Goal: Contribute content: Add original content to the website for others to see

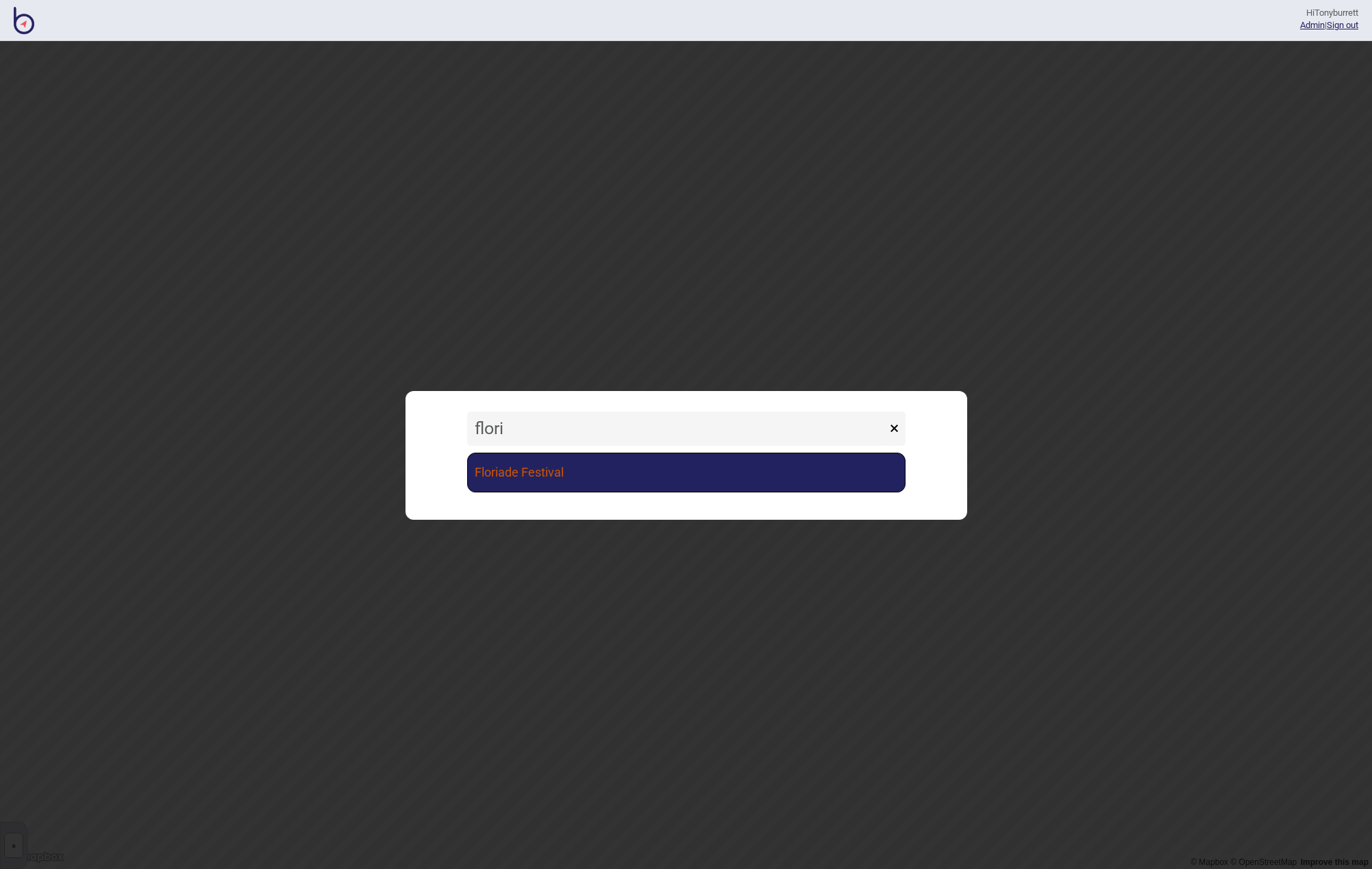
type input "flori"
click at [504, 468] on link "Floriade Festival" at bounding box center [687, 473] width 438 height 40
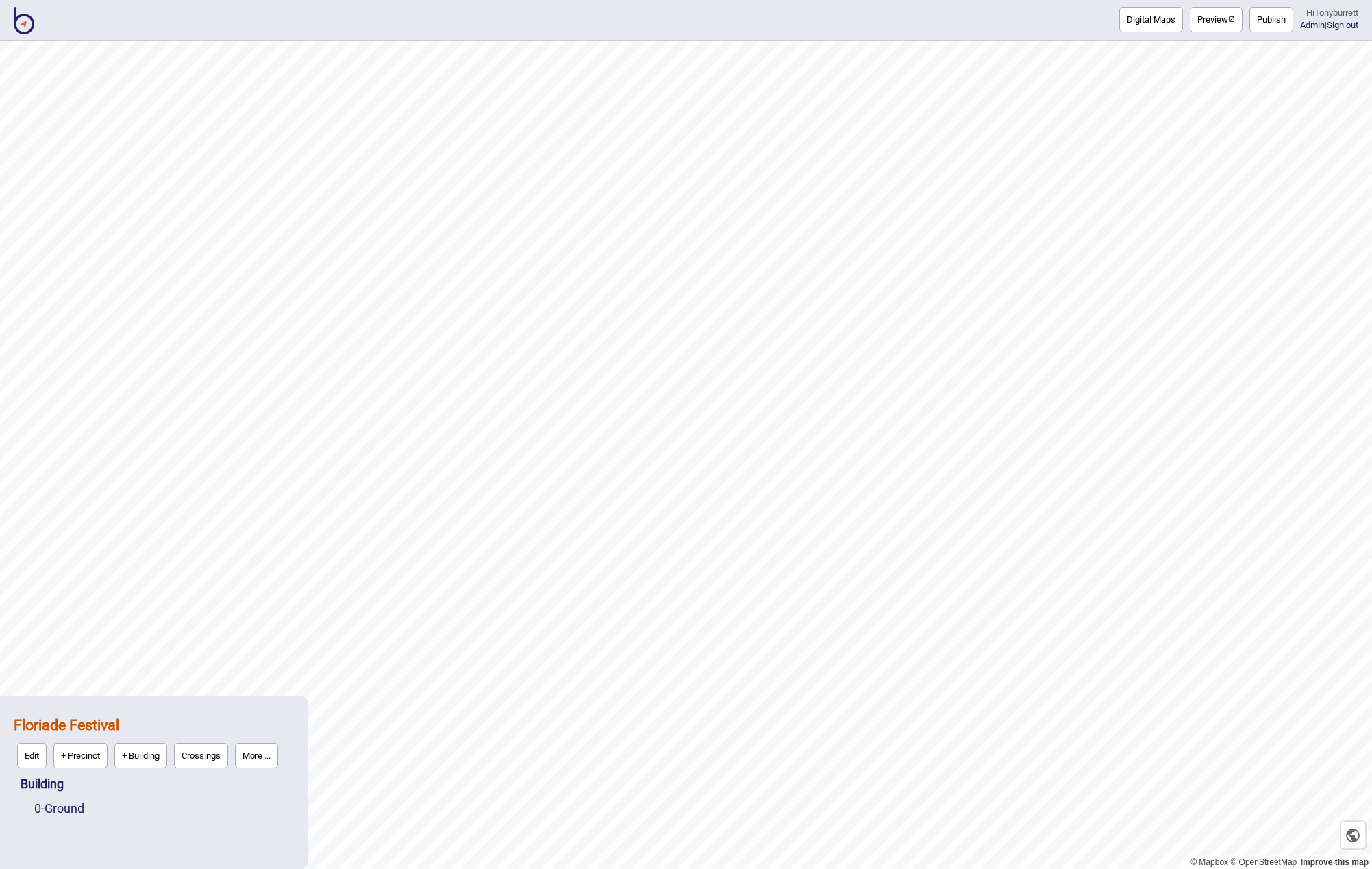
click at [1140, 26] on button "Digital Maps" at bounding box center [1151, 19] width 64 height 25
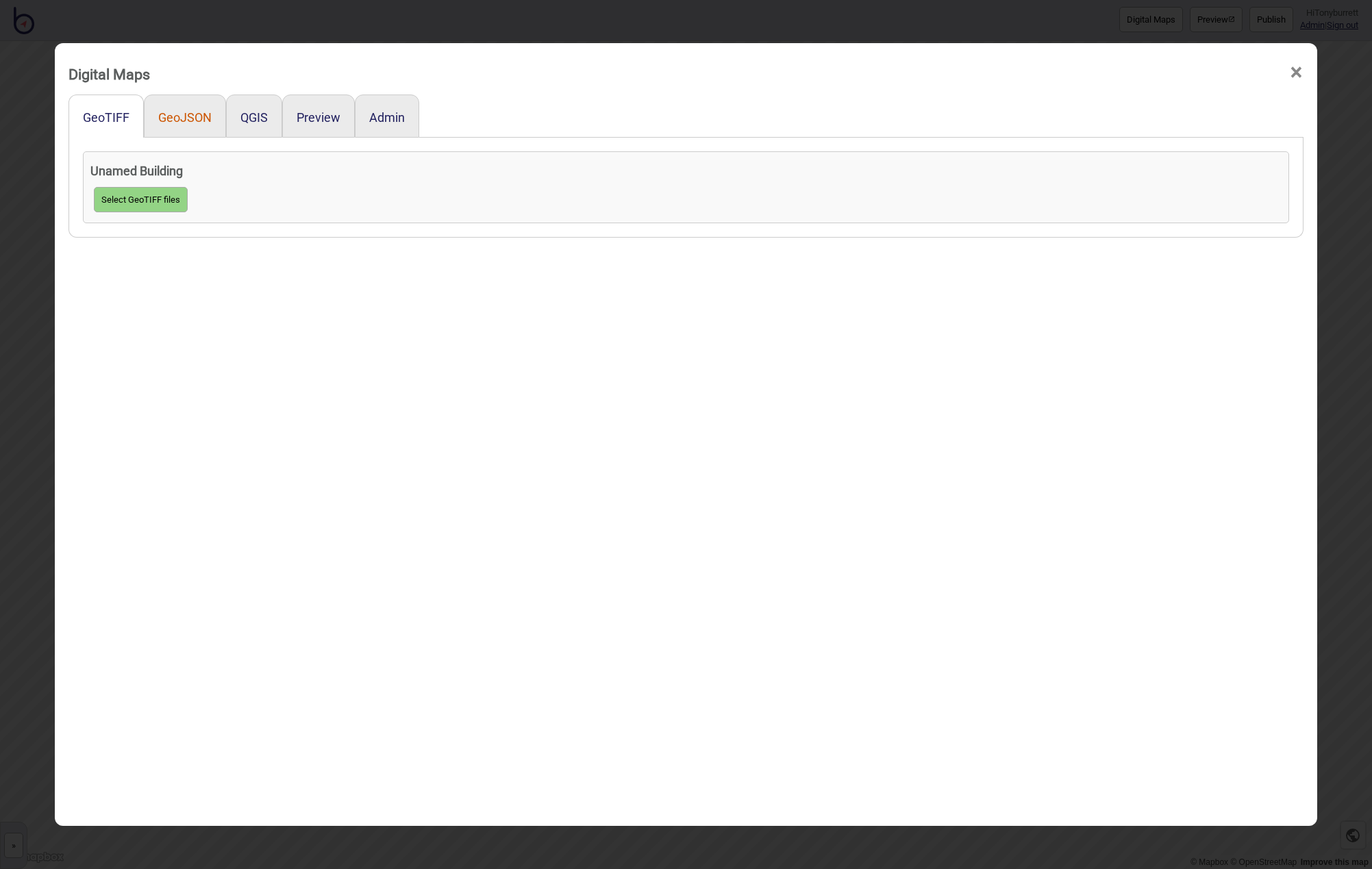
click at [191, 113] on button "GeoJSON" at bounding box center [185, 117] width 53 height 15
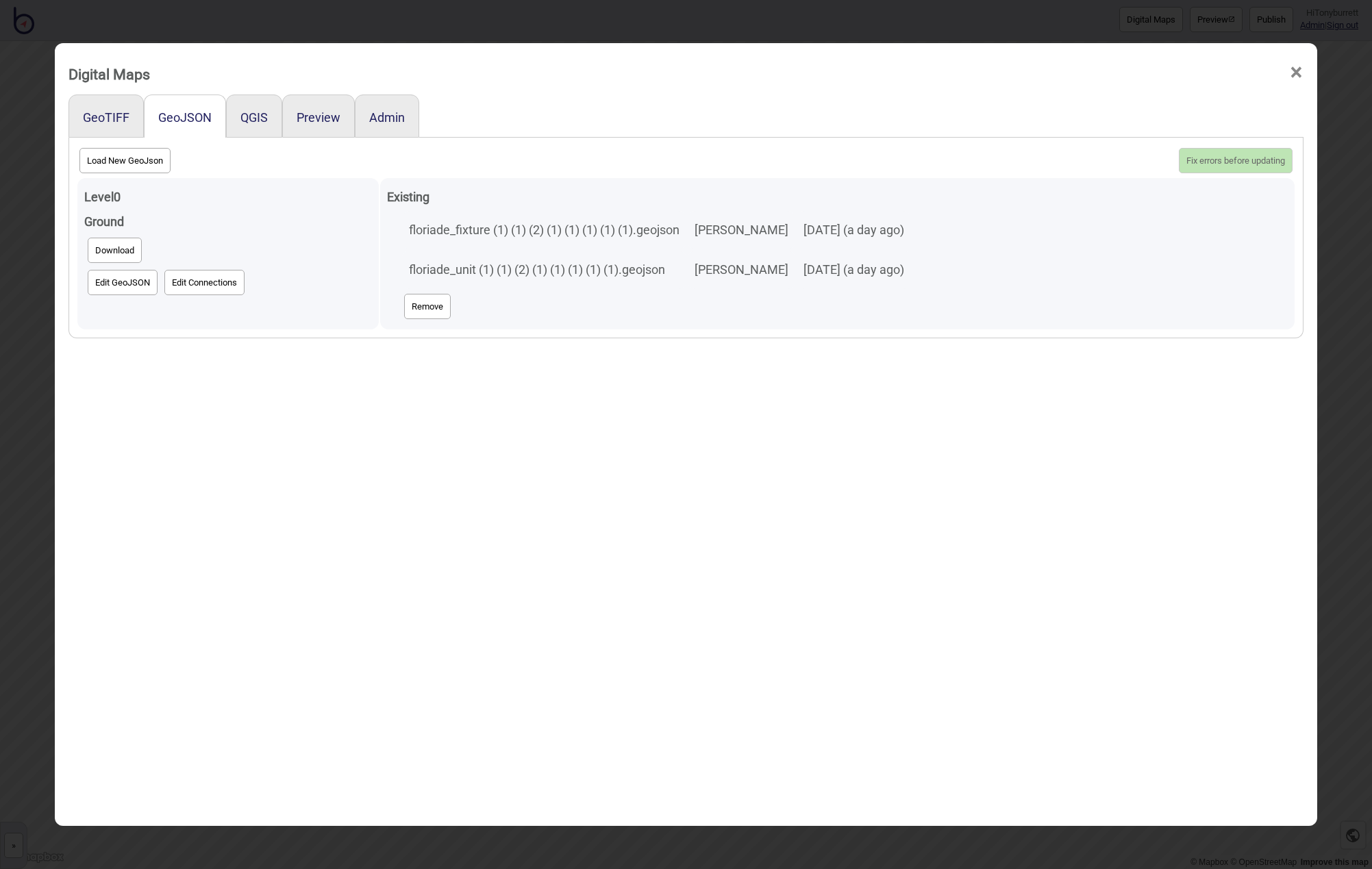
click at [107, 288] on button "Edit GeoJSON" at bounding box center [122, 282] width 70 height 25
drag, startPoint x: 484, startPoint y: 271, endPoint x: 627, endPoint y: 273, distance: 143.0
click at [627, 273] on td "floriade_unit (1) (1) (2) (1) (1) (1) (1) (1).geojson" at bounding box center [544, 270] width 285 height 39
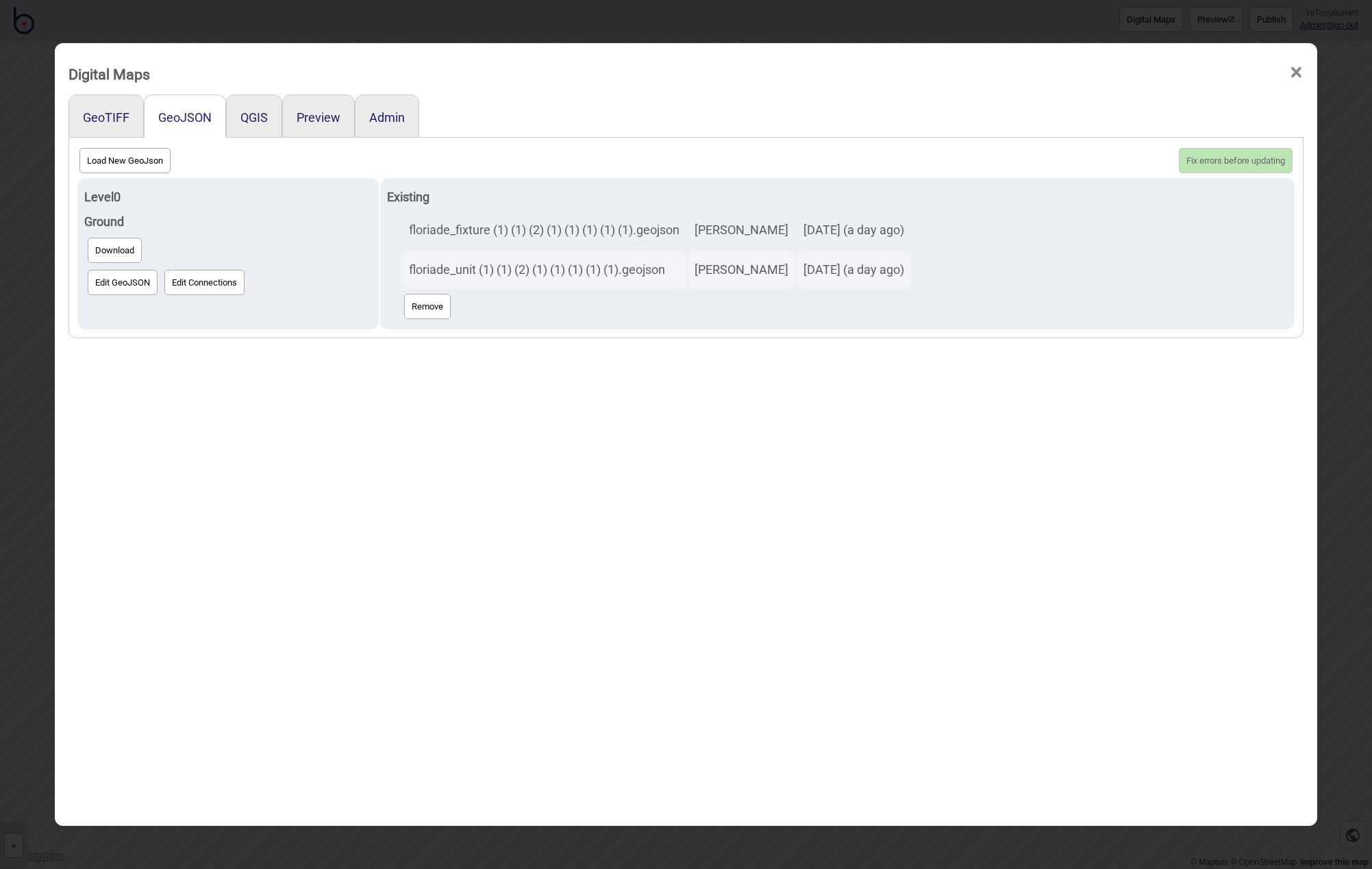
click at [651, 393] on div "GeoTIFF GeoJSON QGIS Preview Admin Load New GeoJson Fix errors before updating …" at bounding box center [686, 486] width 1235 height 782
click at [1298, 76] on span "×" at bounding box center [1296, 72] width 15 height 46
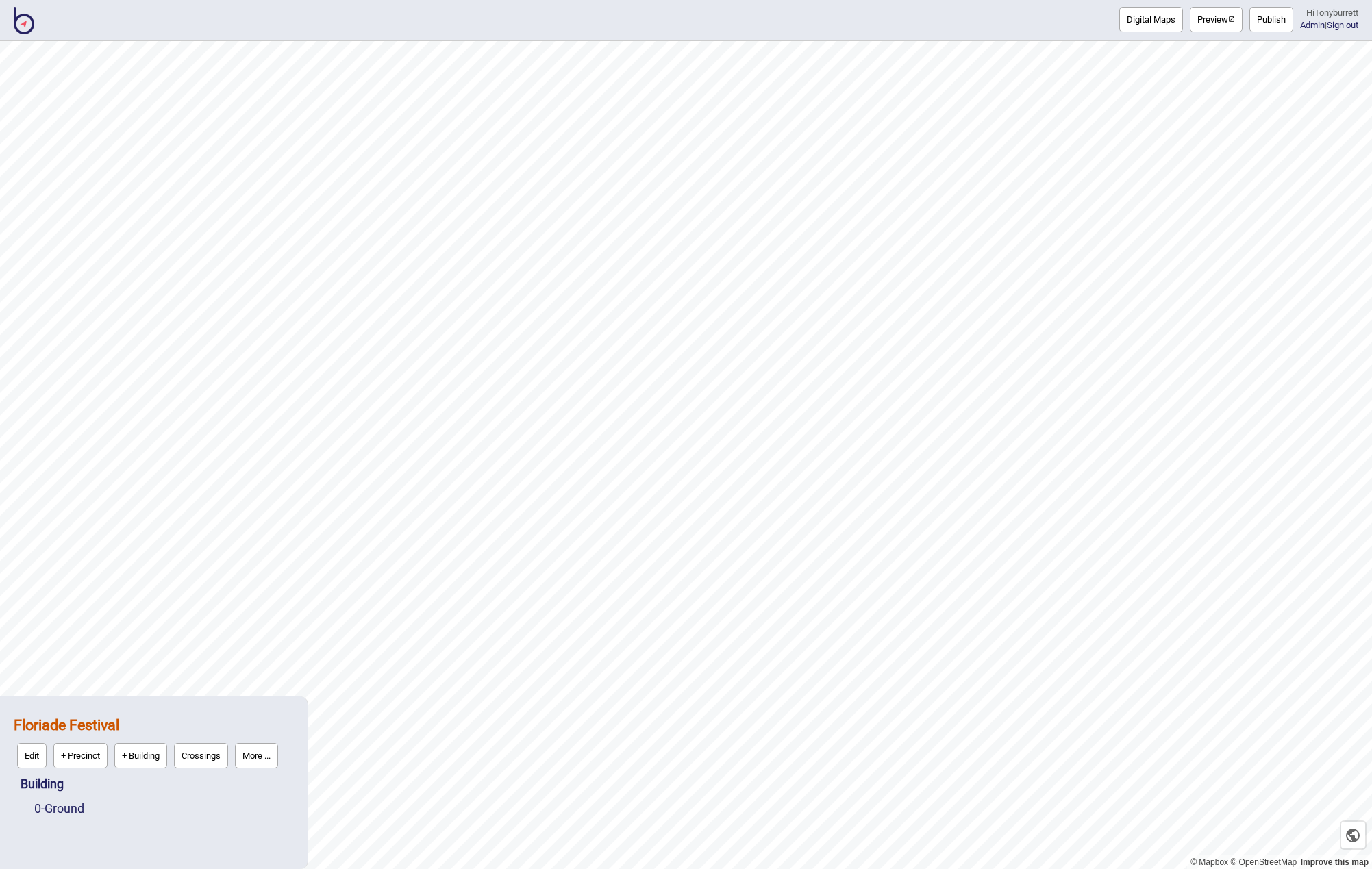
click at [28, 33] on img at bounding box center [24, 21] width 21 height 28
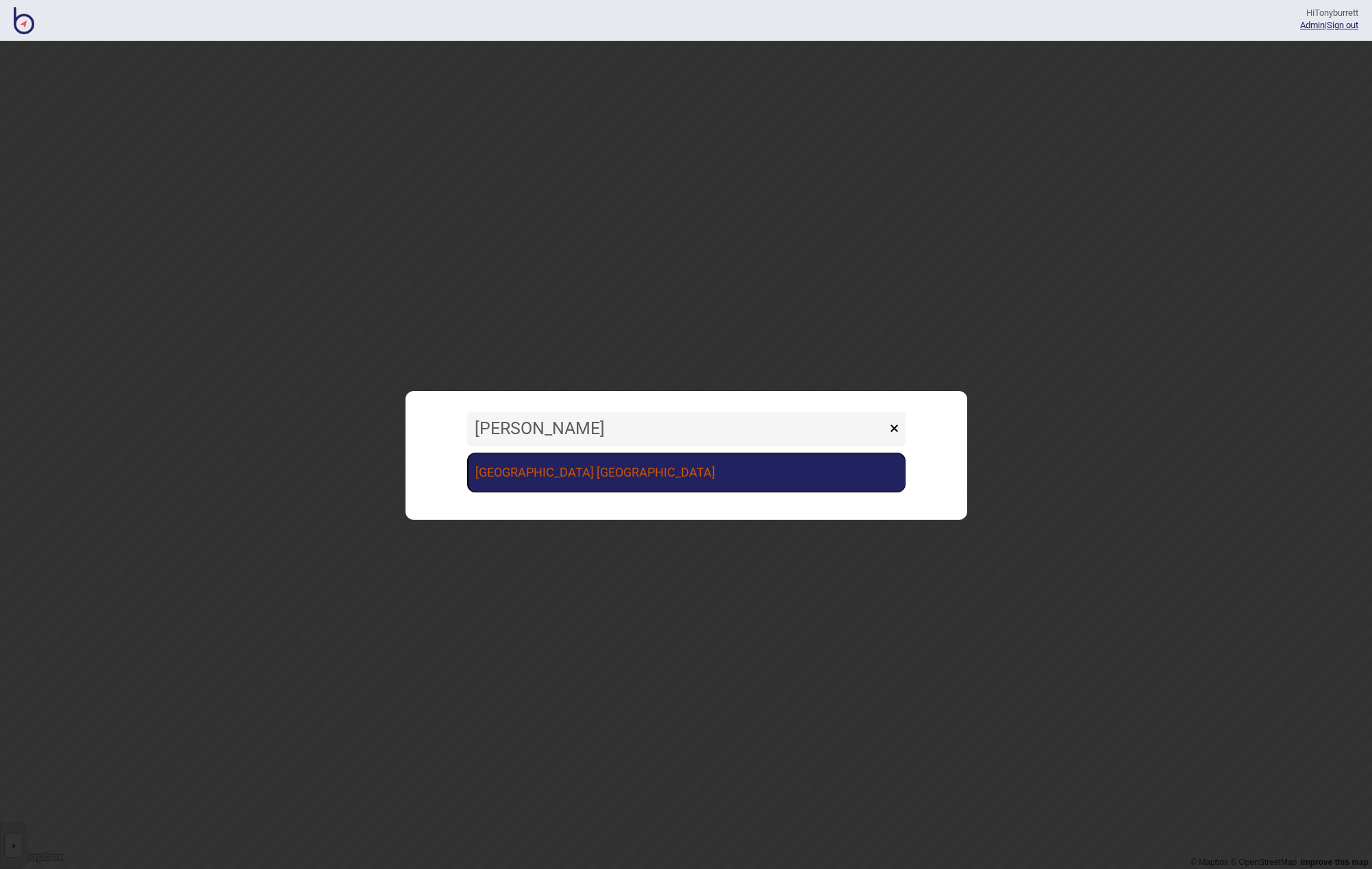
type input "vince"
click at [665, 480] on link "[GEOGRAPHIC_DATA] [GEOGRAPHIC_DATA]" at bounding box center [687, 473] width 438 height 40
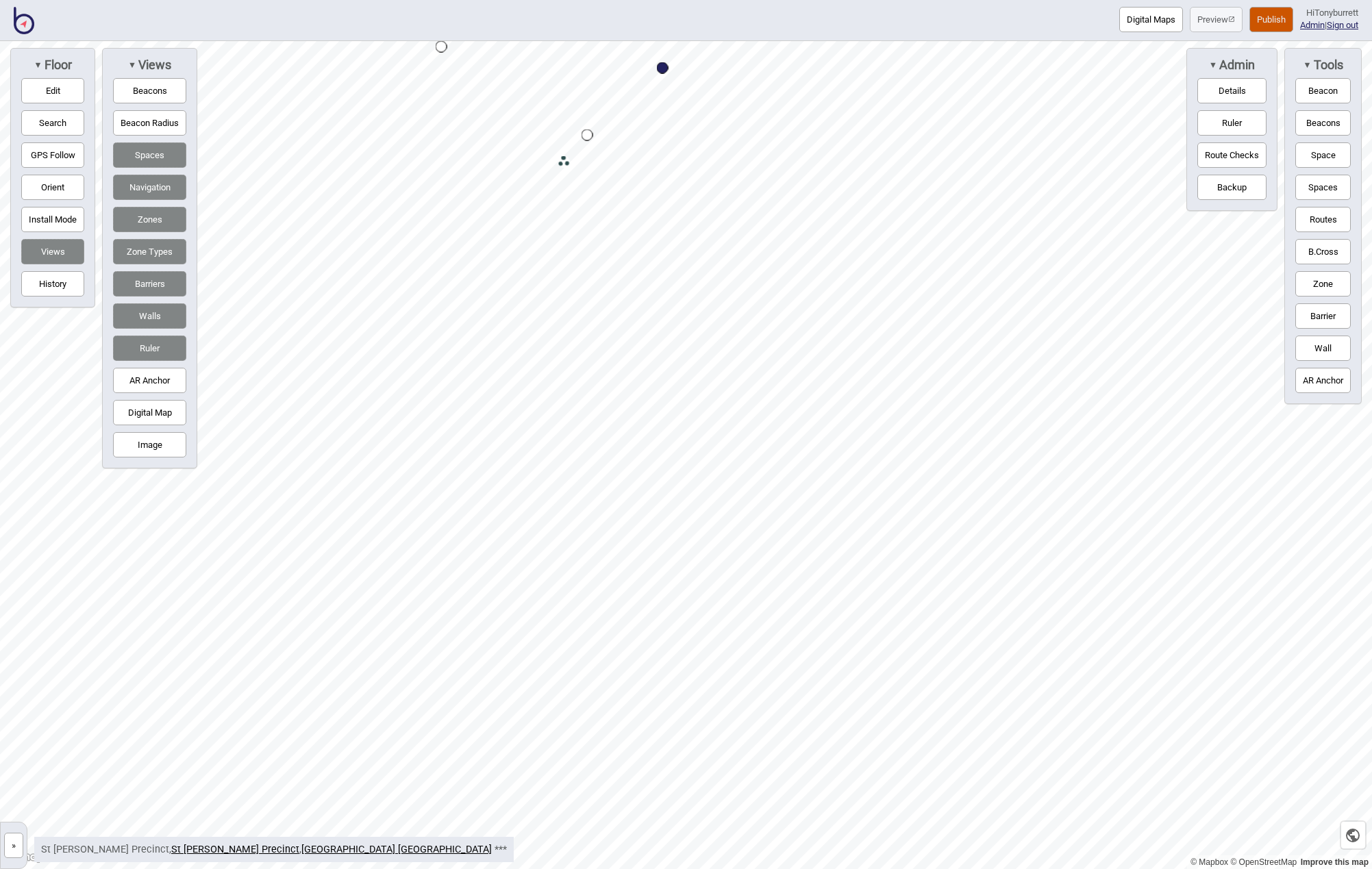
click at [11, 25] on div "Digital Maps Preview Publish Hi Tonyburrett Admin | Sign out" at bounding box center [686, 21] width 1372 height 41
click at [34, 21] on img at bounding box center [24, 21] width 21 height 28
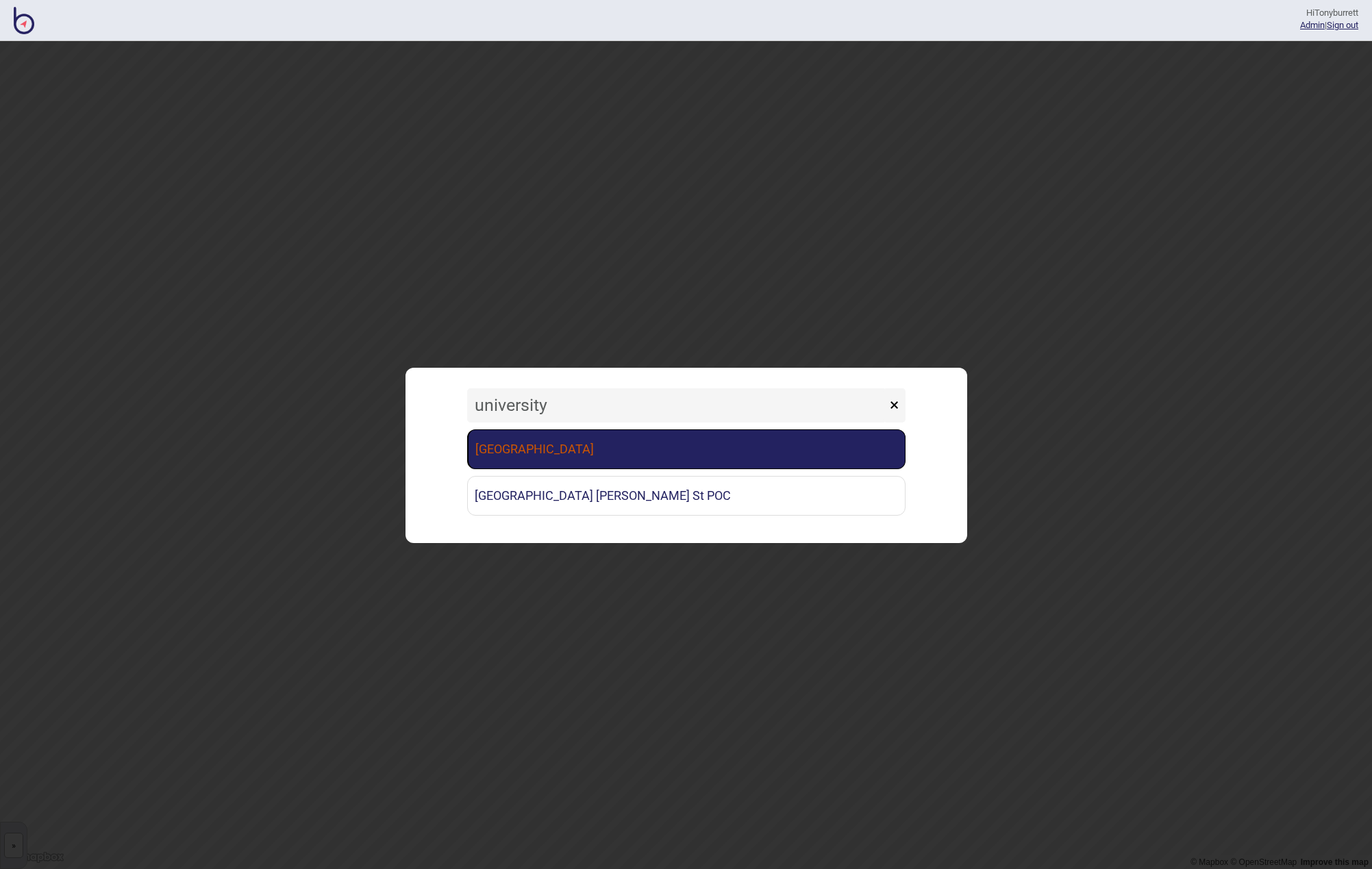
type input "university"
click at [568, 437] on link "[GEOGRAPHIC_DATA]" at bounding box center [687, 450] width 438 height 40
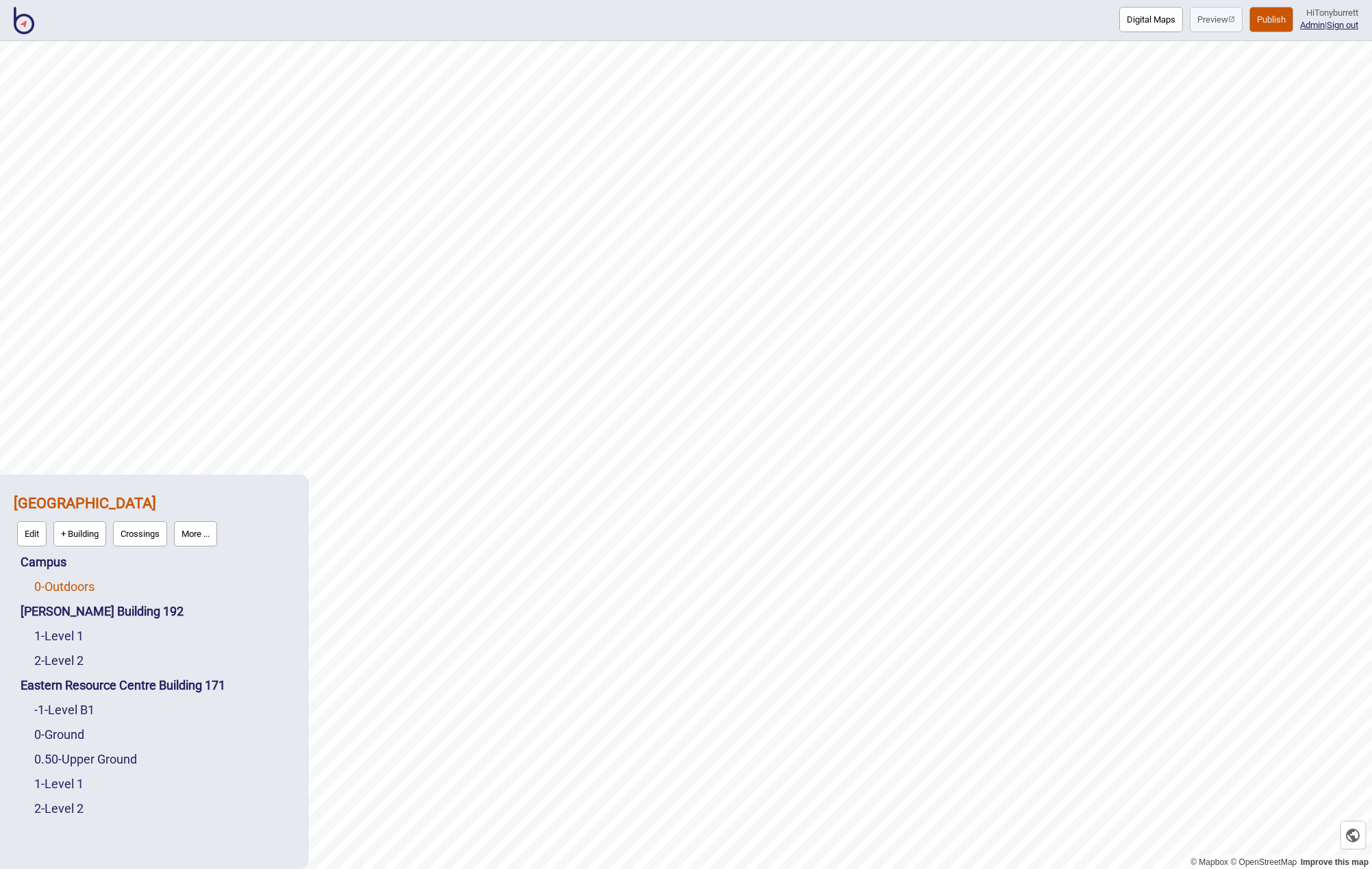
click at [54, 589] on link "0 - Outdoors" at bounding box center [64, 586] width 60 height 15
click at [52, 589] on button "Edit" at bounding box center [52, 583] width 29 height 25
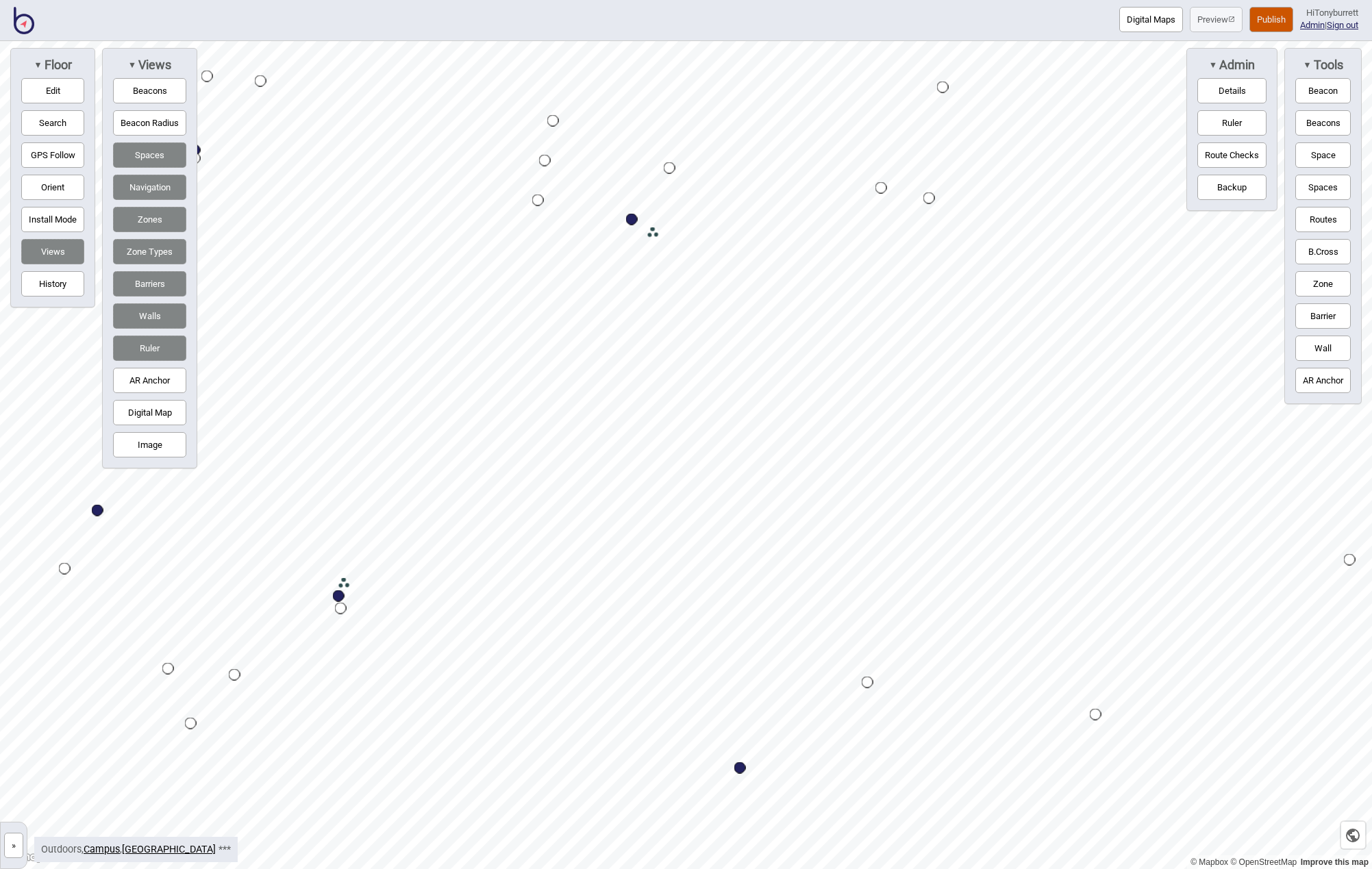
click at [139, 217] on button "Zones" at bounding box center [149, 219] width 73 height 25
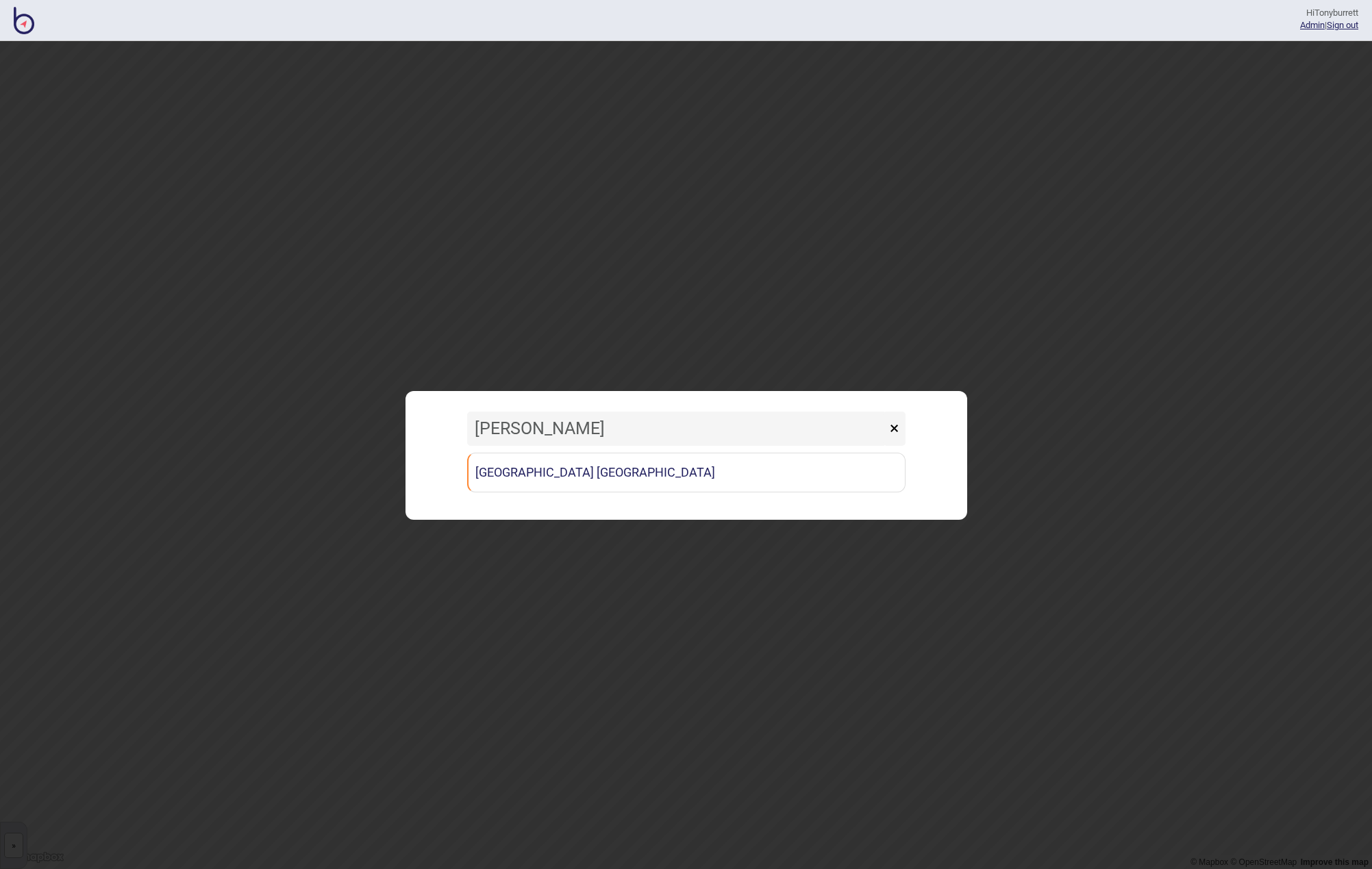
type input "[PERSON_NAME]"
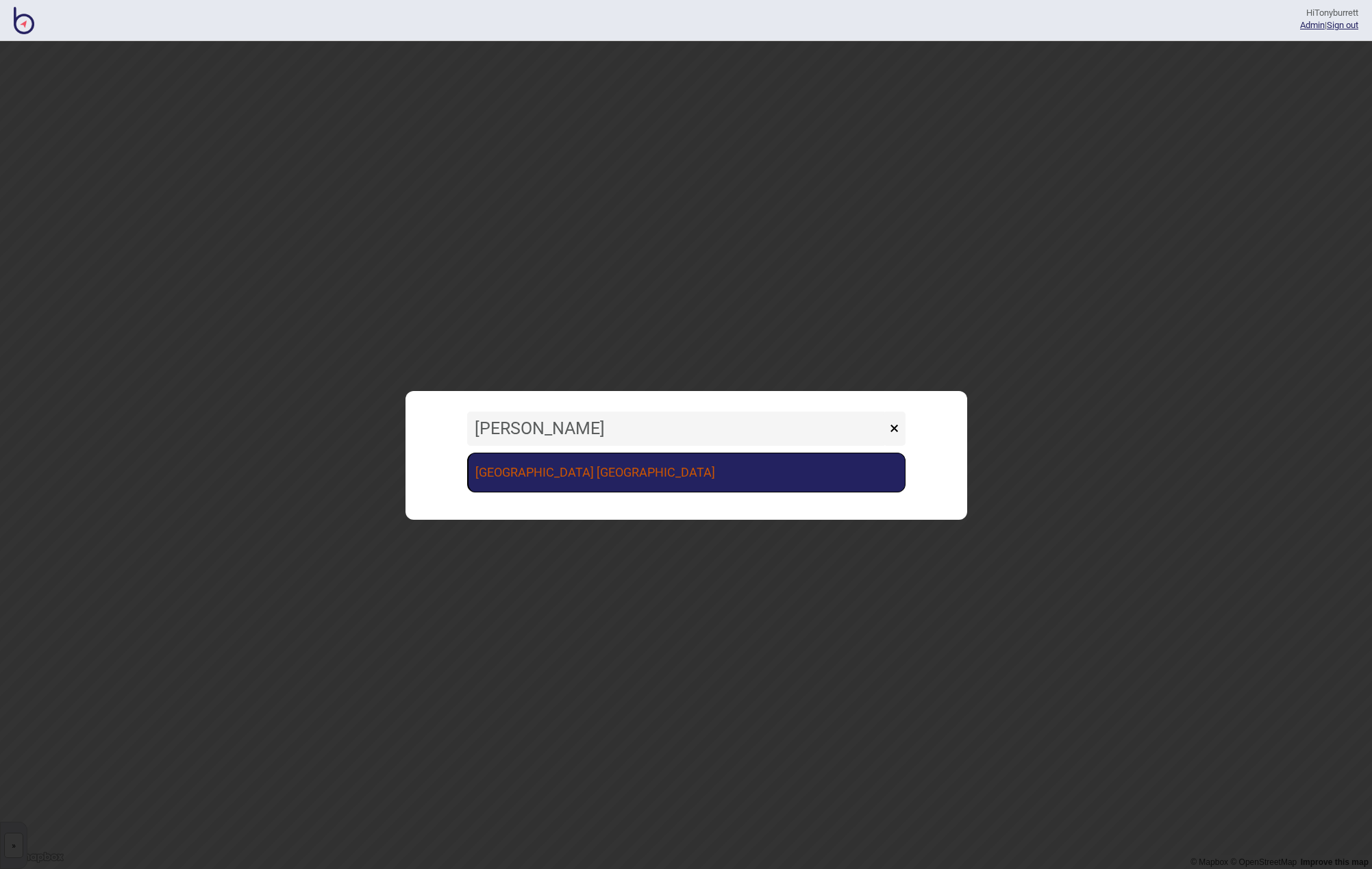
drag, startPoint x: 562, startPoint y: 433, endPoint x: 584, endPoint y: 472, distance: 44.8
click at [584, 472] on link "[GEOGRAPHIC_DATA] [GEOGRAPHIC_DATA]" at bounding box center [687, 473] width 438 height 40
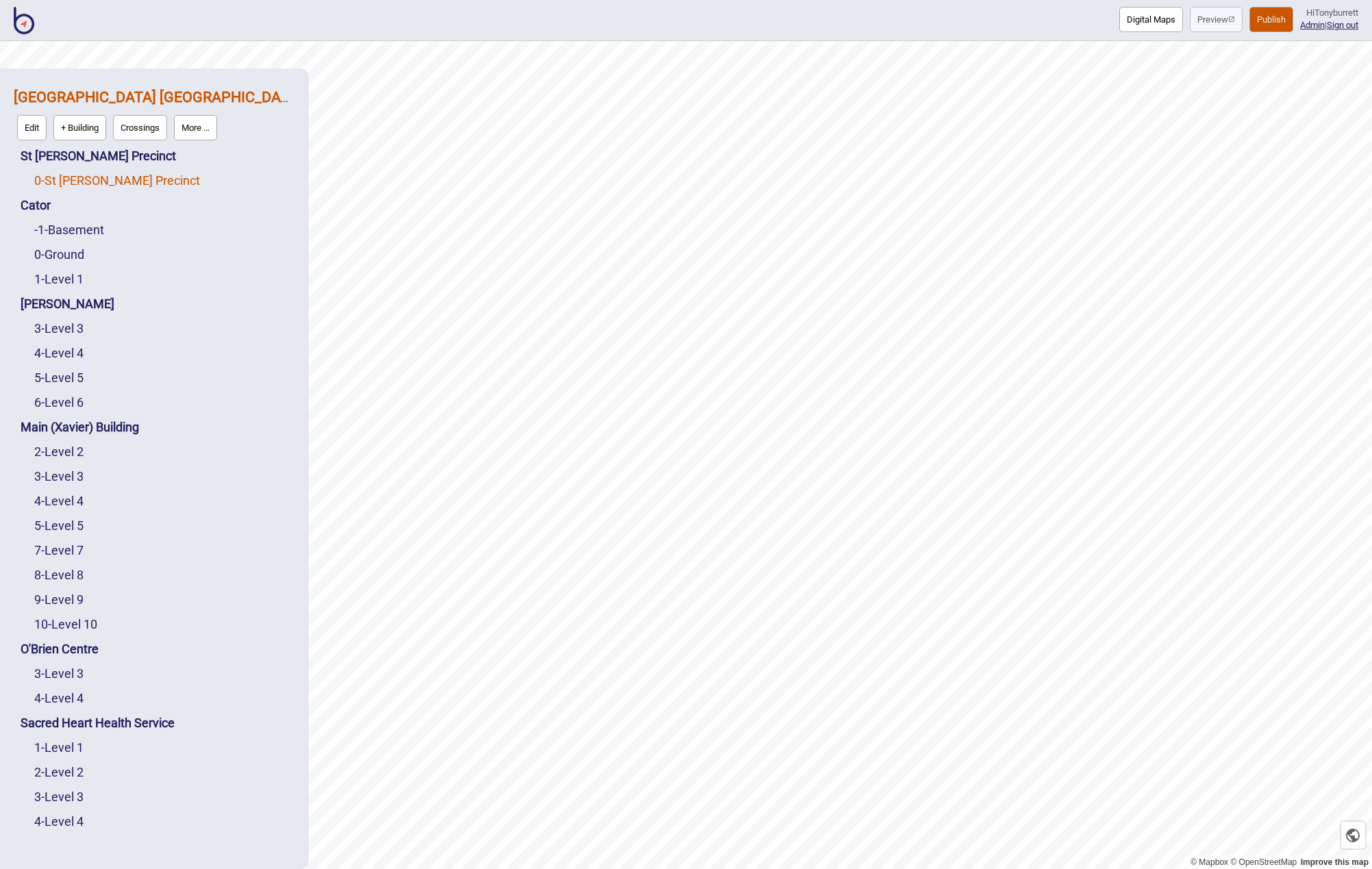
click at [65, 181] on link "0 - St Vincent's Precinct" at bounding box center [117, 181] width 166 height 15
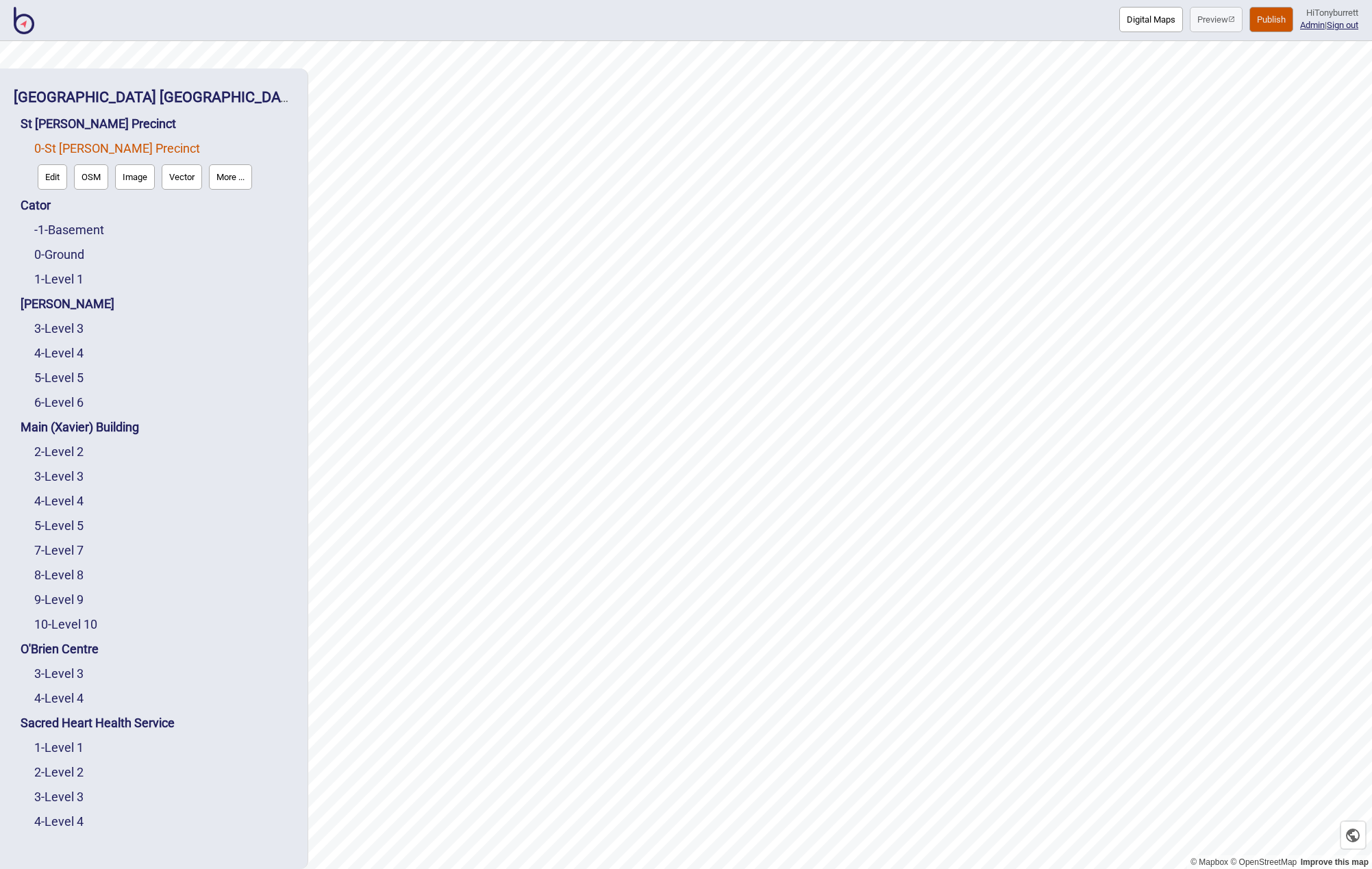
click at [52, 177] on button "Edit" at bounding box center [52, 176] width 29 height 25
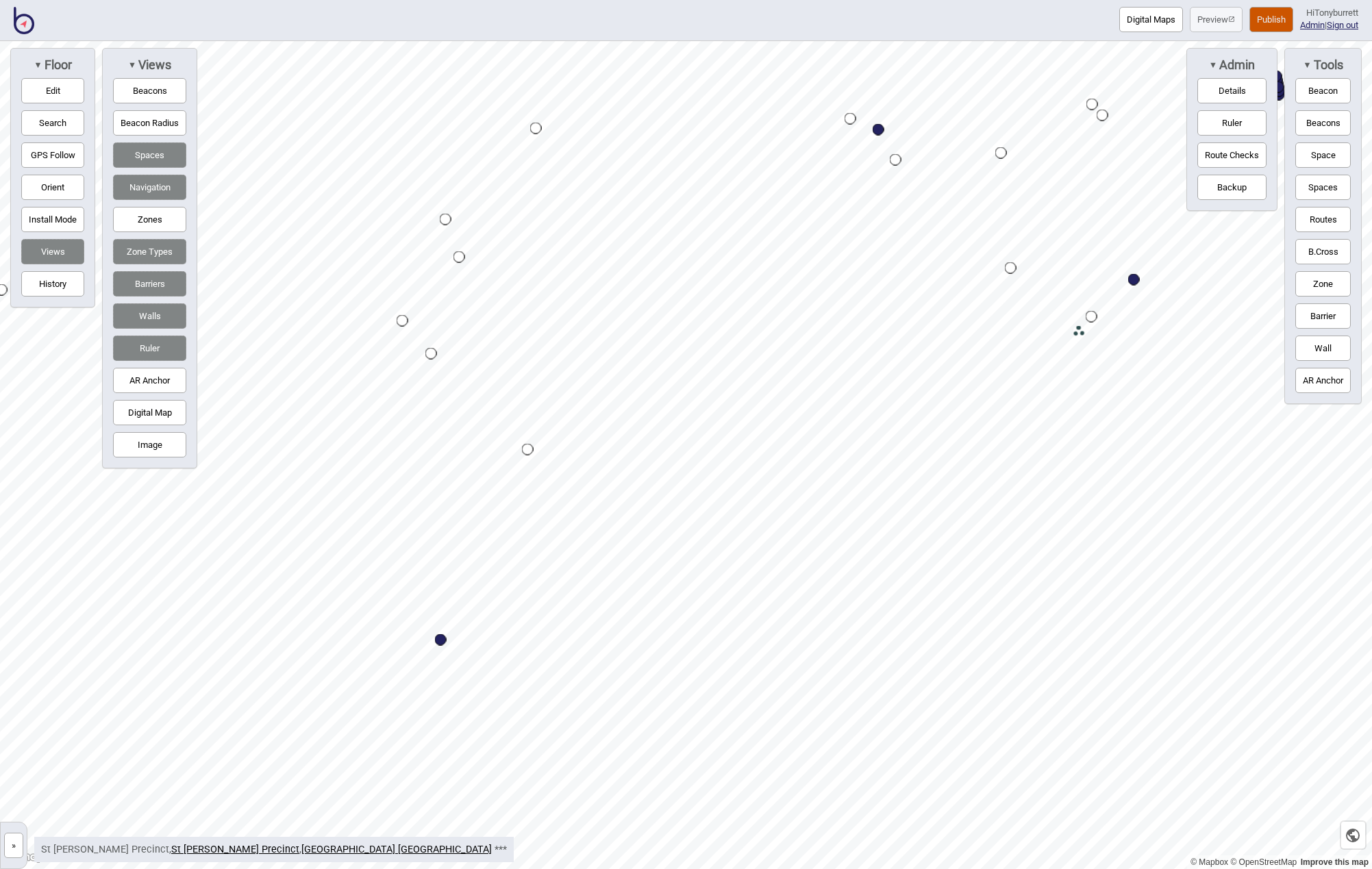
click at [131, 219] on button "Zones" at bounding box center [149, 219] width 73 height 25
click at [72, 285] on div "© Mapbox © OpenStreetMap Improve this map » St Vincent's Public Hospital Sydney…" at bounding box center [686, 456] width 1372 height 829
click at [62, 92] on button "Edit" at bounding box center [52, 90] width 63 height 25
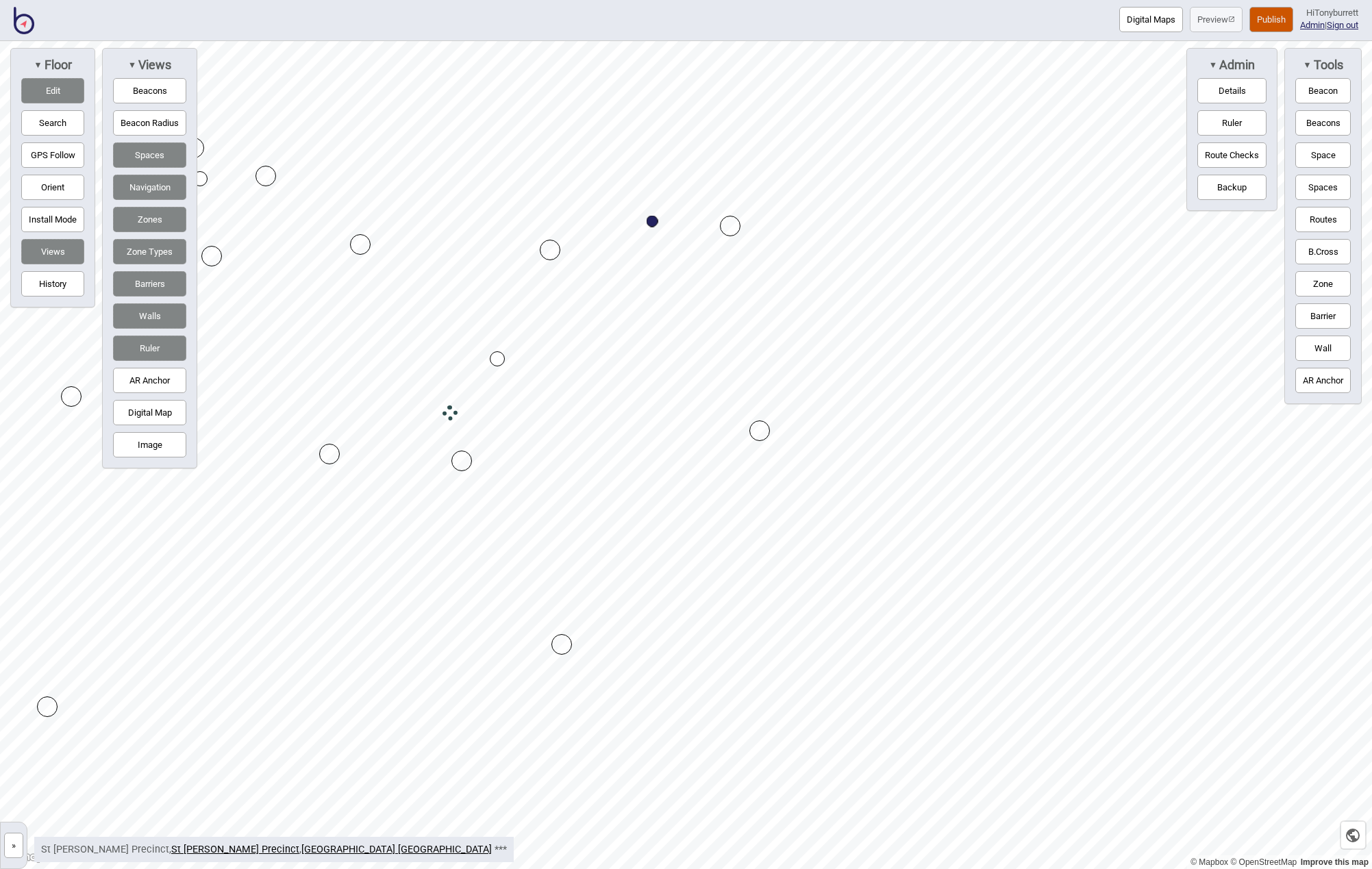
click at [49, 89] on button "Edit" at bounding box center [52, 90] width 63 height 25
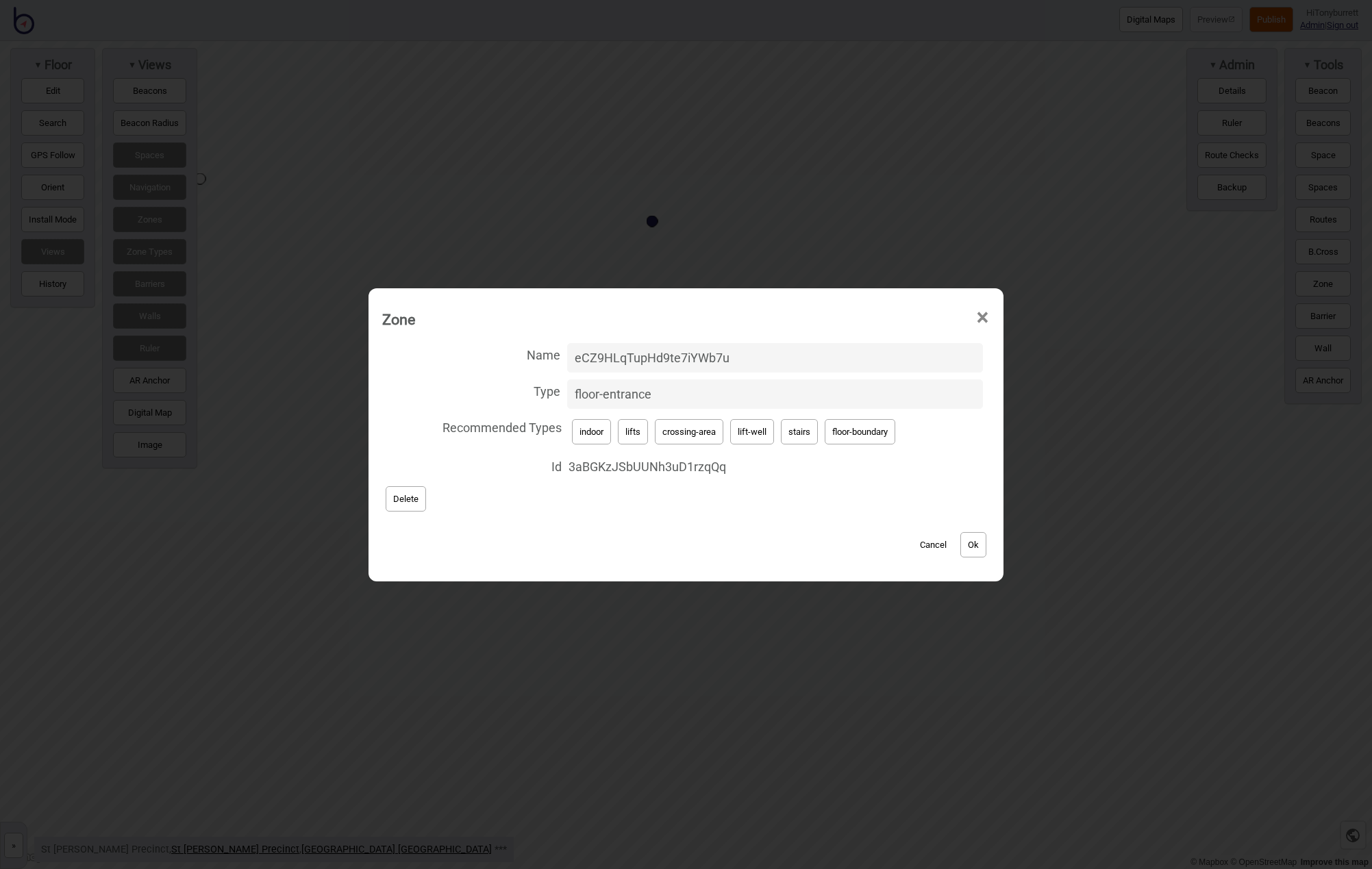
click at [926, 542] on button "Cancel" at bounding box center [933, 544] width 40 height 25
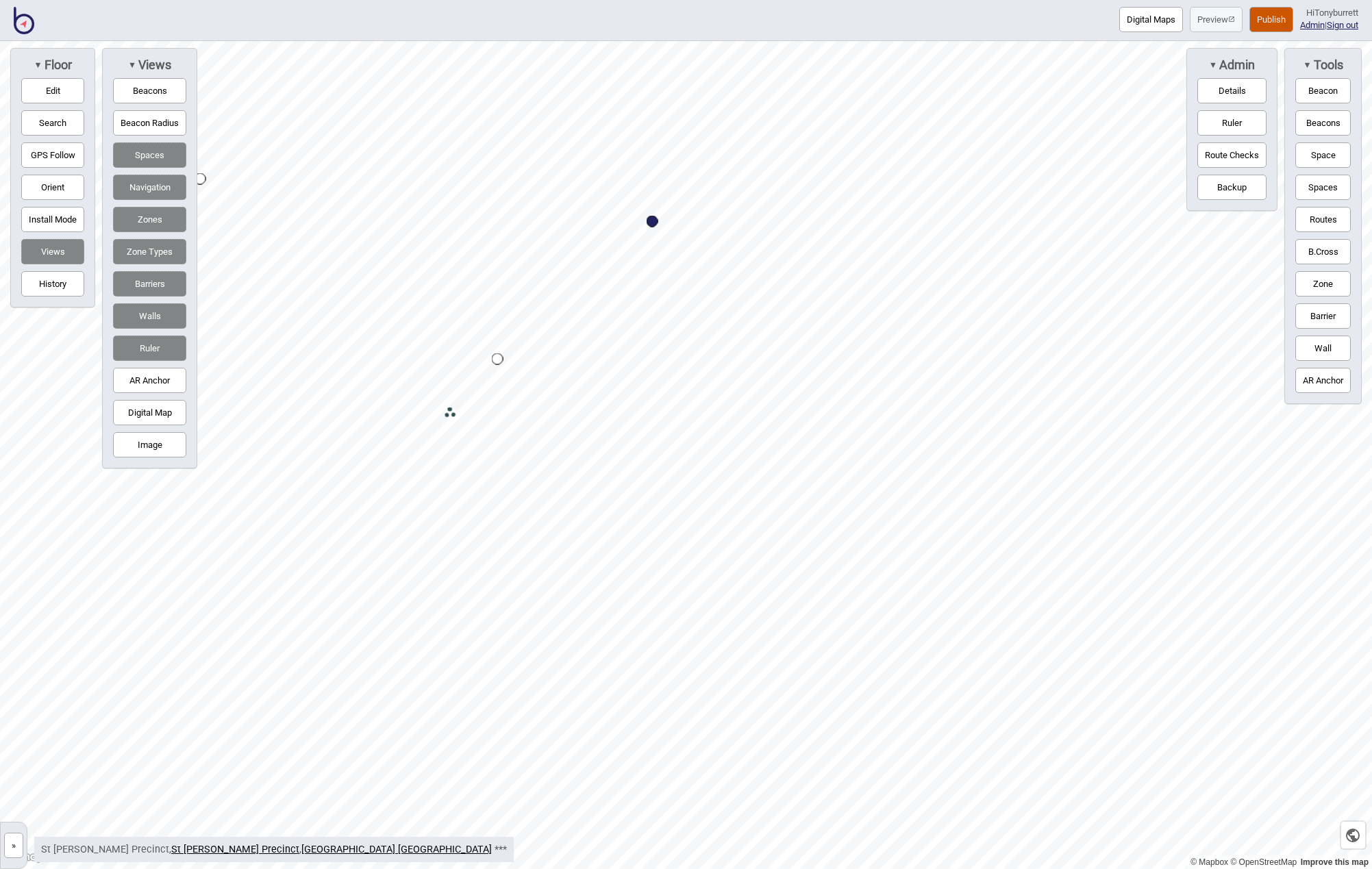
click at [1266, 15] on button "Publish" at bounding box center [1271, 19] width 44 height 25
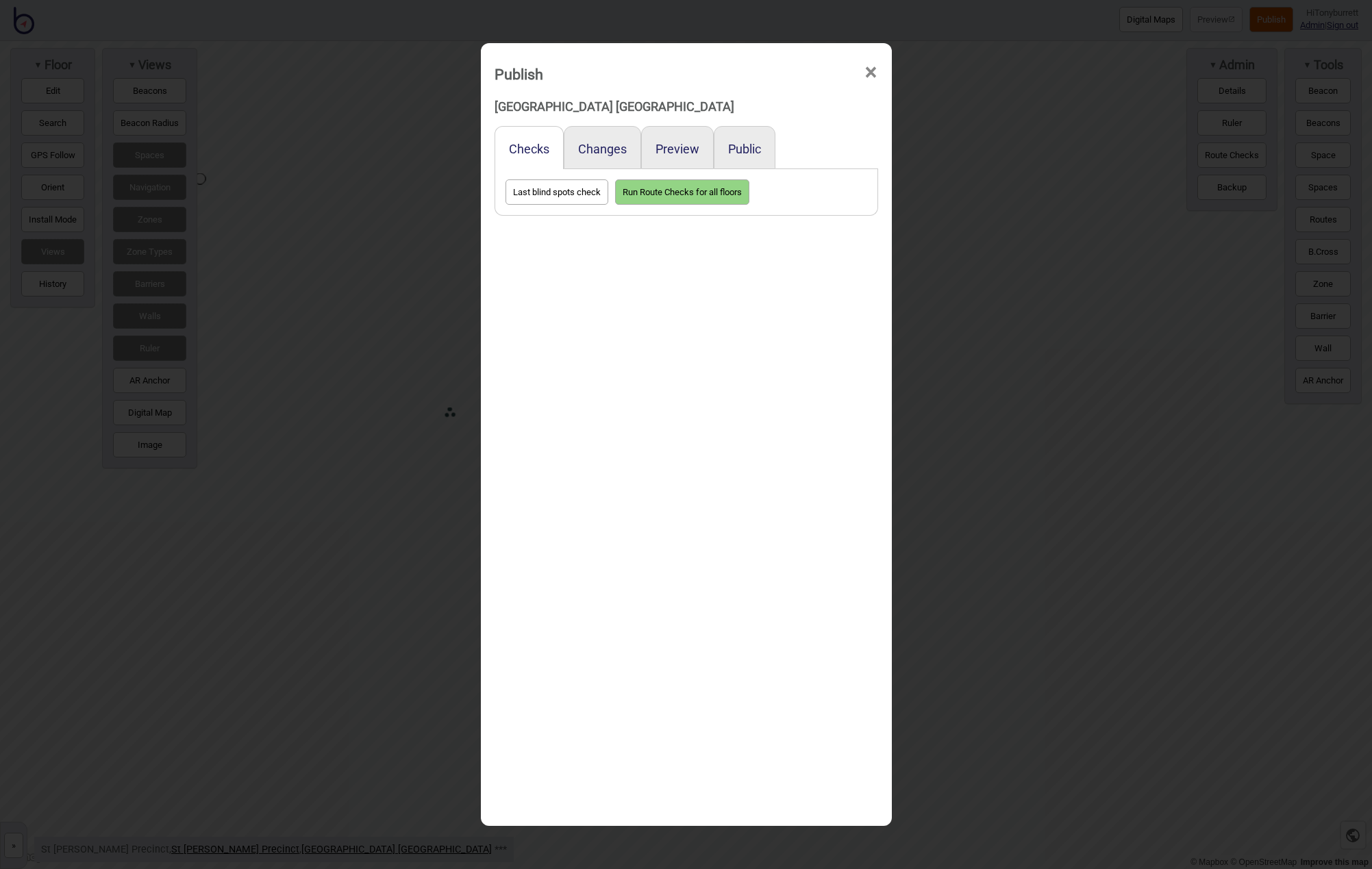
click at [675, 141] on div "Preview" at bounding box center [677, 148] width 72 height 43
click at [670, 154] on button "Preview" at bounding box center [677, 149] width 44 height 15
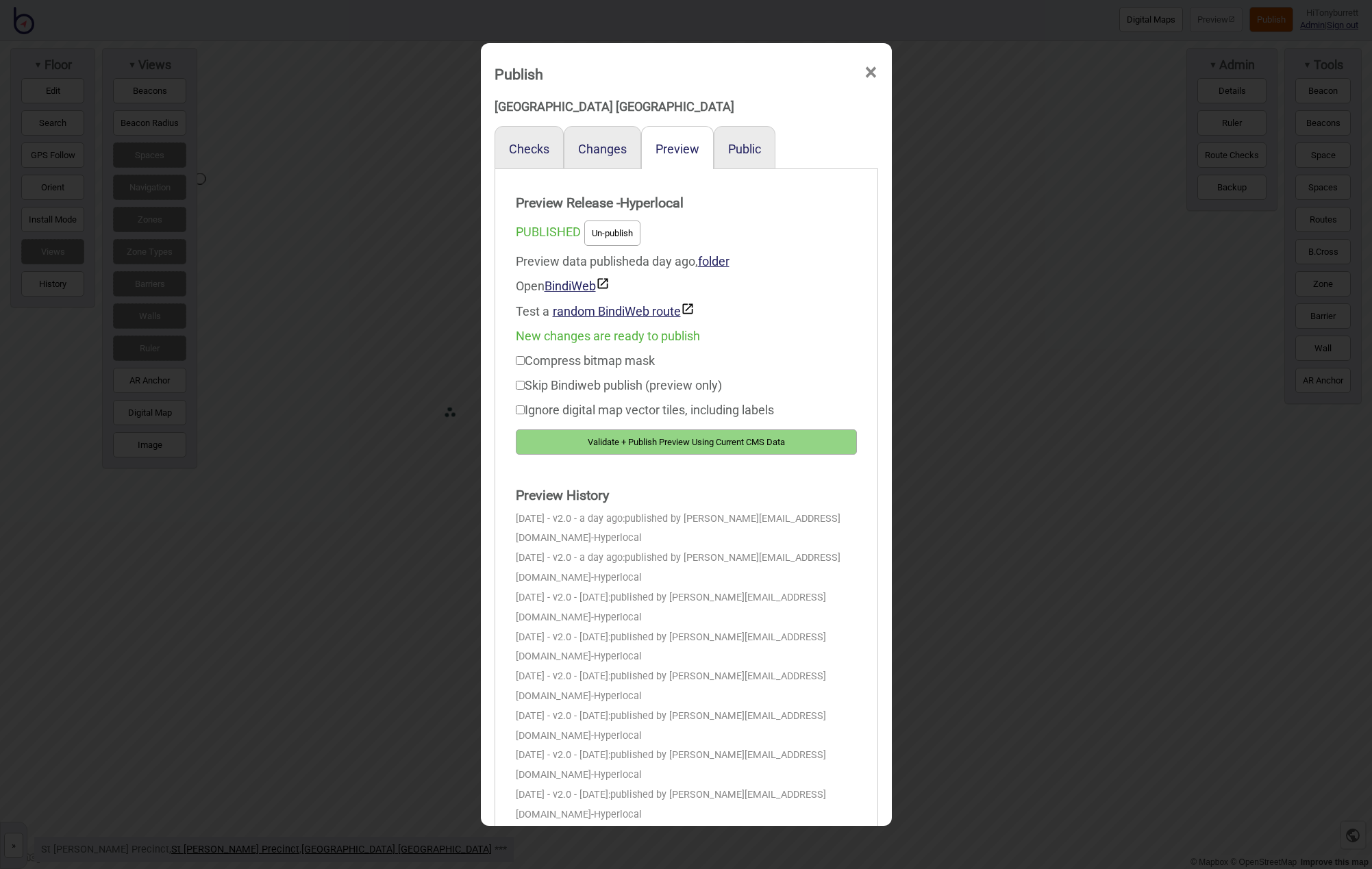
click at [682, 437] on button "Validate + Publish Preview Using Current CMS Data" at bounding box center [686, 442] width 341 height 25
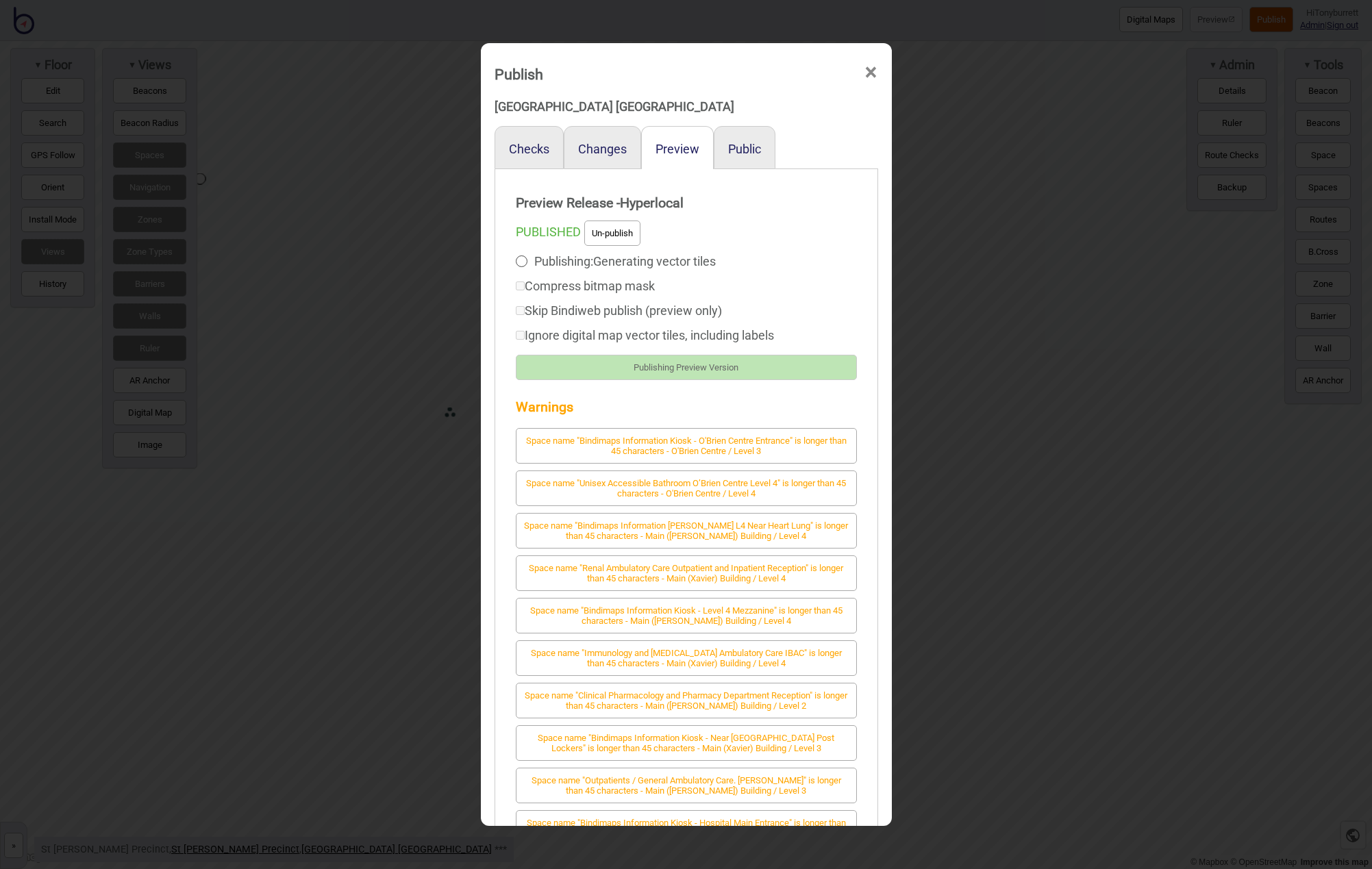
click at [871, 70] on span "×" at bounding box center [871, 72] width 15 height 46
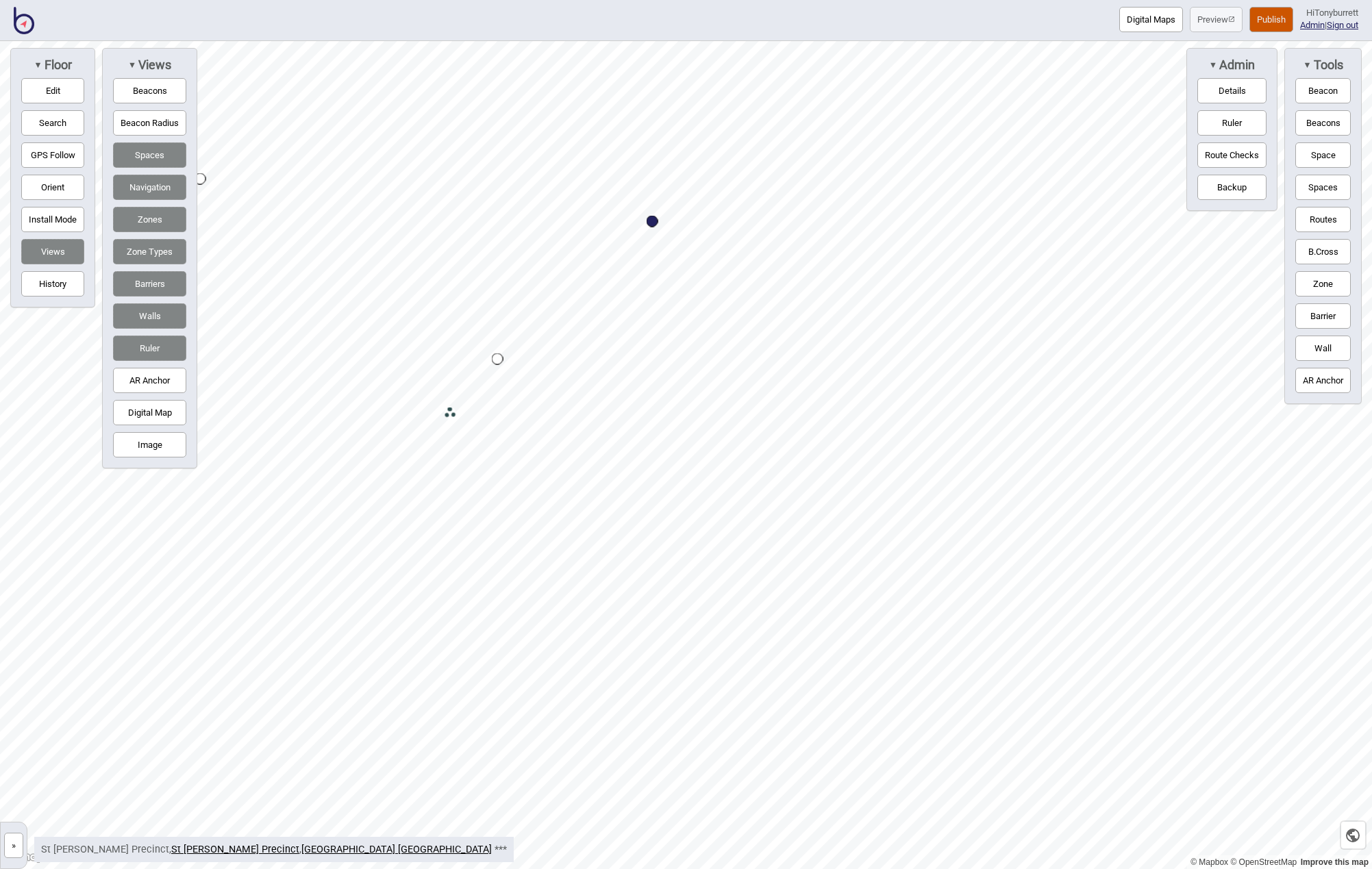
click at [1271, 23] on button "Publish" at bounding box center [1271, 19] width 44 height 25
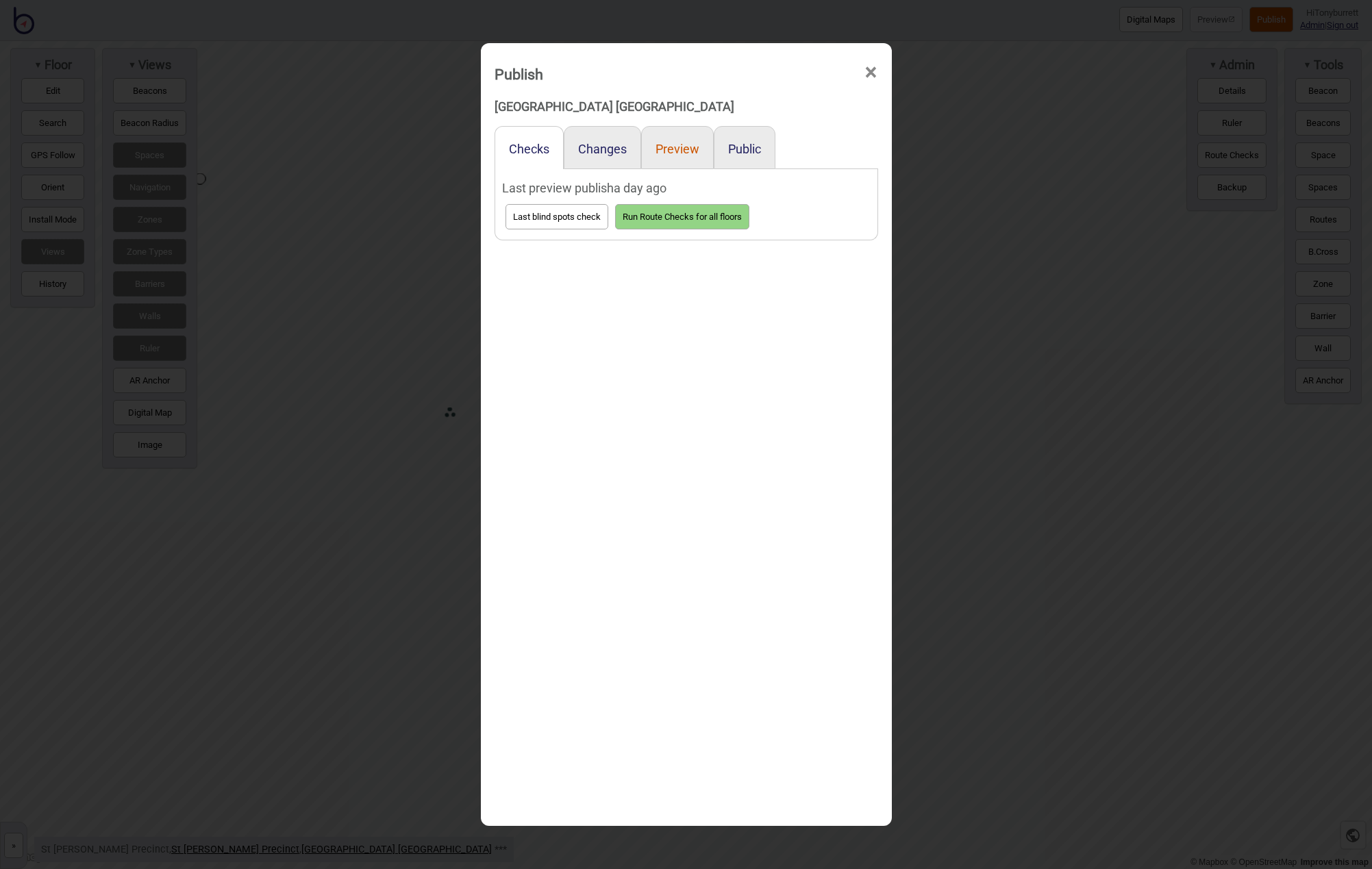
click at [673, 150] on button "Preview" at bounding box center [677, 149] width 44 height 15
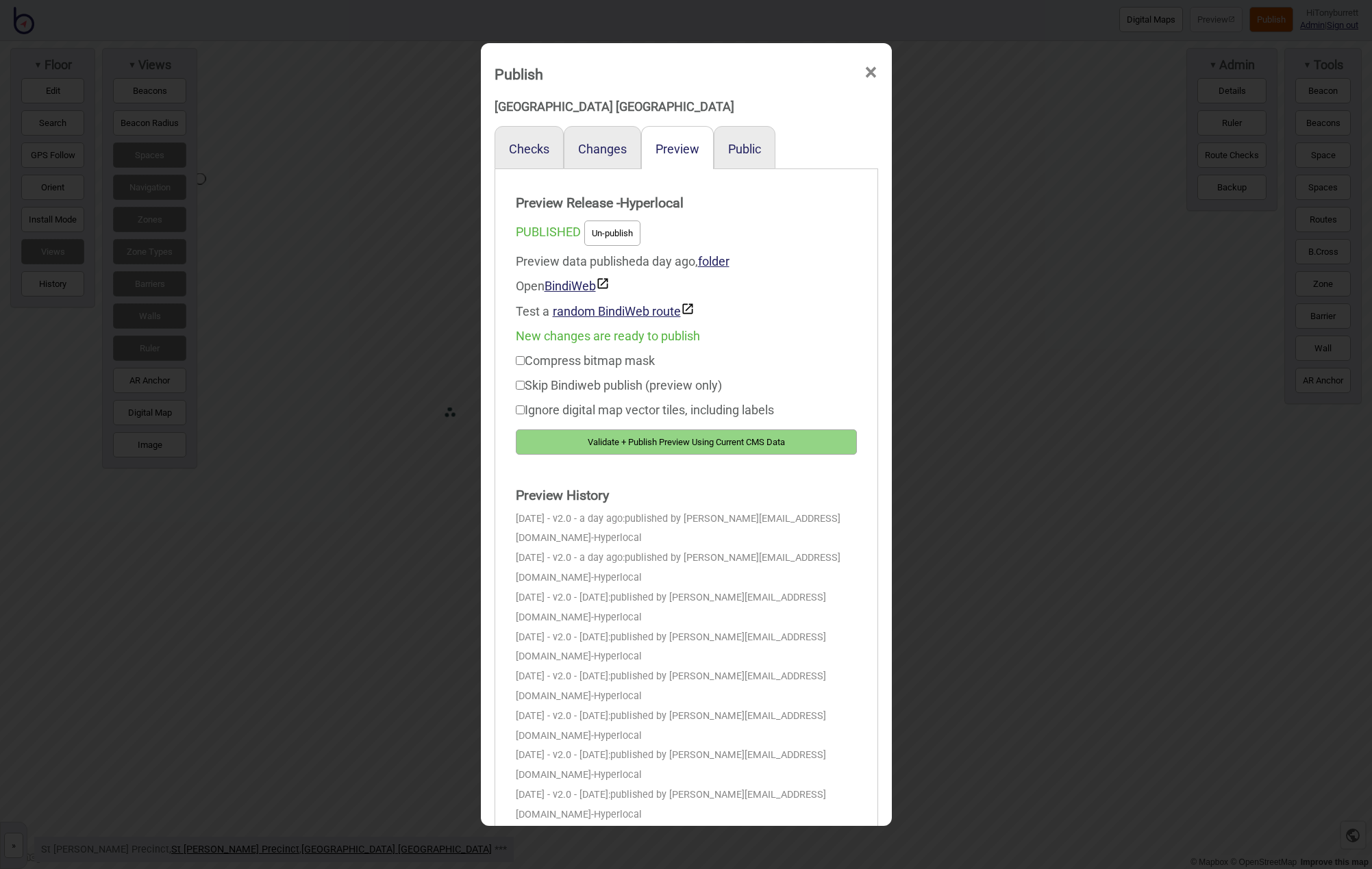
click at [709, 444] on button "Validate + Publish Preview Using Current CMS Data" at bounding box center [686, 442] width 341 height 25
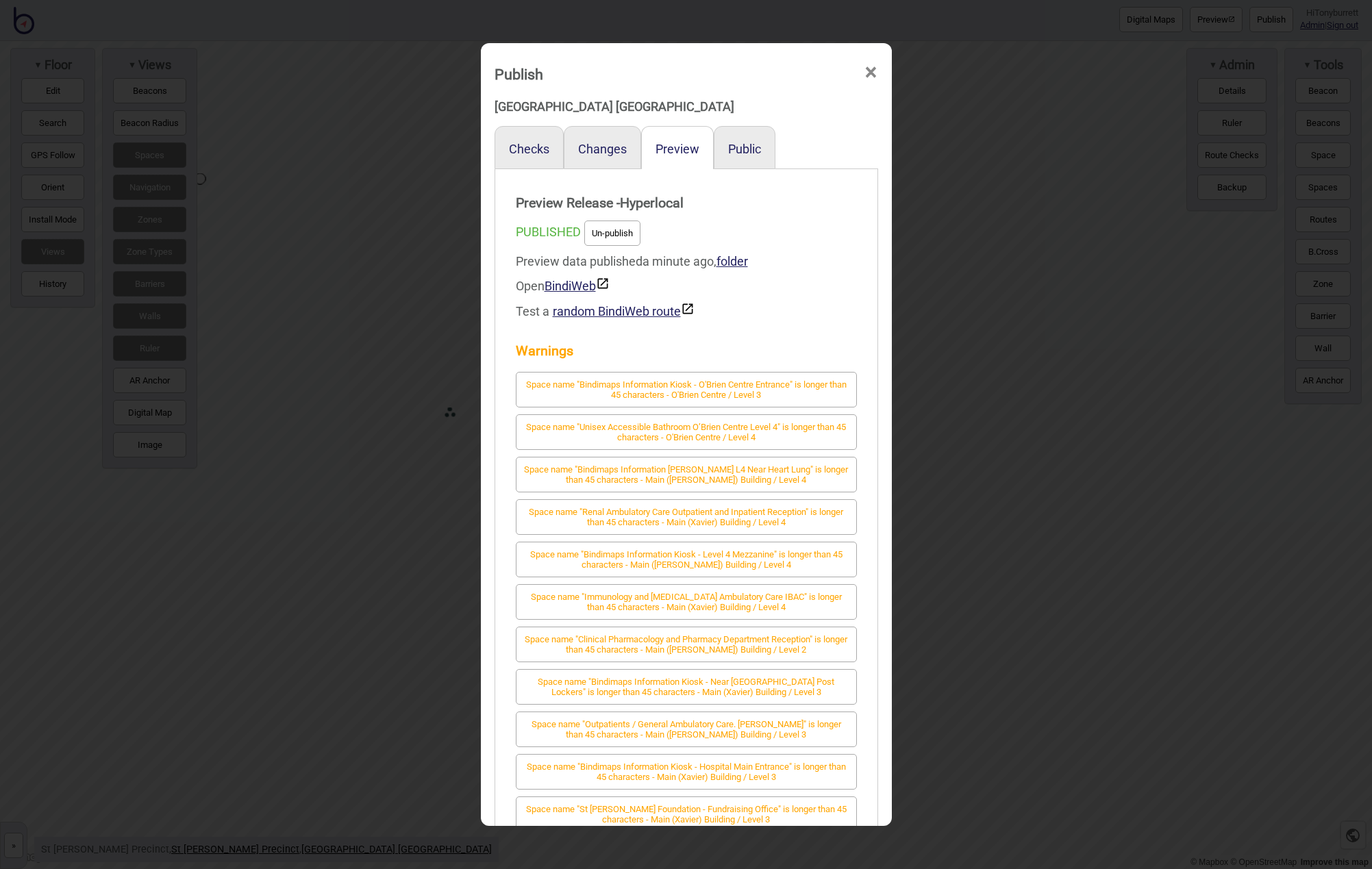
click at [868, 71] on span "×" at bounding box center [871, 72] width 15 height 46
